Goal: Transaction & Acquisition: Obtain resource

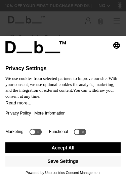
click at [79, 148] on button "Accept All" at bounding box center [62, 148] width 115 height 11
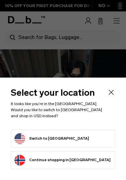
click at [79, 138] on form "Switch to United States" at bounding box center [62, 138] width 97 height 11
click at [118, 91] on div "Select your location It looks like you're in the United States. Would you like …" at bounding box center [63, 129] width 126 height 103
click at [113, 89] on icon "Close" at bounding box center [111, 92] width 8 height 8
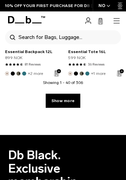
scroll to position [2649, 0]
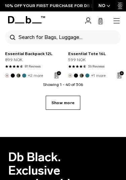
click at [76, 96] on link "Show more" at bounding box center [63, 103] width 35 height 14
click at [73, 96] on link "Show more" at bounding box center [63, 103] width 35 height 14
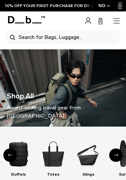
click at [115, 23] on icon "button" at bounding box center [117, 21] width 8 height 8
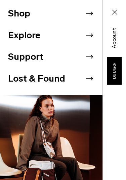
click at [91, 13] on icon at bounding box center [89, 13] width 10 height 10
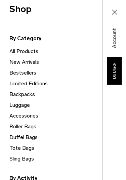
scroll to position [27, 0]
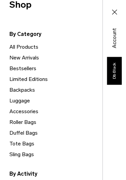
click at [38, 79] on link "Limited Editions" at bounding box center [55, 79] width 93 height 11
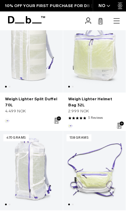
scroll to position [657, 0]
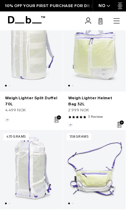
click at [97, 131] on link "Weigh Lighter Sling 10L" at bounding box center [94, 169] width 63 height 79
click at [98, 64] on link "Weigh Lighter Helmet Bag 32L" at bounding box center [94, 51] width 63 height 79
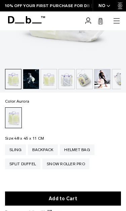
scroll to position [203, 0]
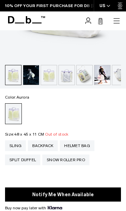
scroll to position [186, 0]
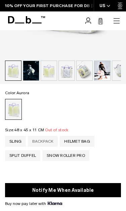
click at [43, 141] on div "Backpack" at bounding box center [43, 141] width 30 height 11
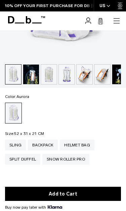
scroll to position [184, 0]
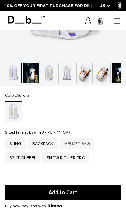
click at [85, 144] on div "Helmet Bag" at bounding box center [77, 143] width 35 height 11
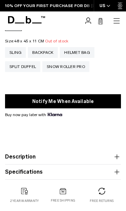
scroll to position [276, 0]
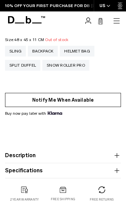
click at [83, 97] on button "Notify Me When Available" at bounding box center [63, 100] width 116 height 14
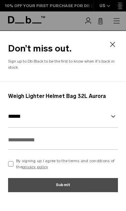
click at [85, 75] on div "Don’t miss out. Sign up to Db Black to be the first to know when it's back in s…" at bounding box center [63, 56] width 126 height 50
click at [70, 141] on input "text" at bounding box center [63, 139] width 110 height 19
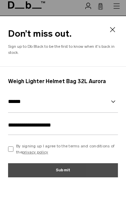
type input "**********"
click at [82, 158] on p "By signing up I agree to the terms and conditions of the privacy policy" at bounding box center [67, 164] width 102 height 12
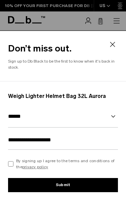
click at [83, 165] on p "By signing up I agree to the terms and conditions of the privacy policy" at bounding box center [67, 164] width 102 height 12
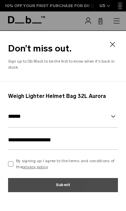
click at [77, 160] on p "By signing up I agree to the terms and conditions of the privacy policy" at bounding box center [67, 164] width 102 height 12
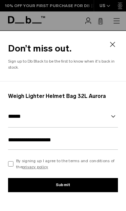
click at [78, 185] on button "Submit" at bounding box center [63, 185] width 110 height 14
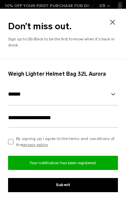
click at [115, 21] on icon at bounding box center [113, 22] width 8 height 8
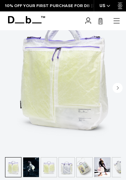
scroll to position [0, 0]
